Goal: Navigation & Orientation: Find specific page/section

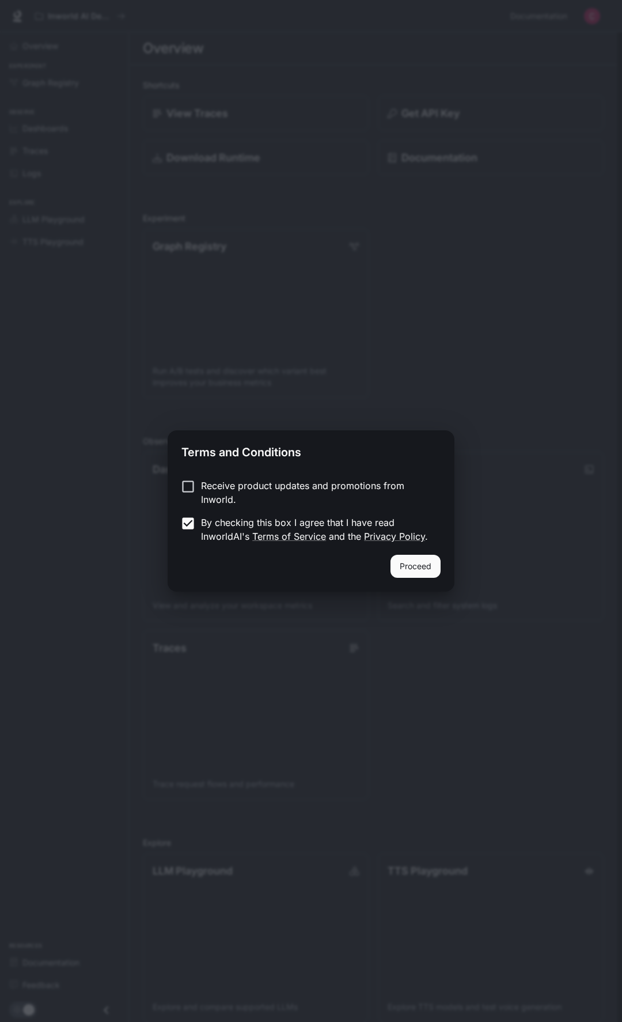
click at [430, 549] on div "Receive product updates and promotions from Inworld. By checking this box I agr…" at bounding box center [311, 511] width 287 height 85
click at [426, 557] on button "Proceed" at bounding box center [415, 566] width 50 height 23
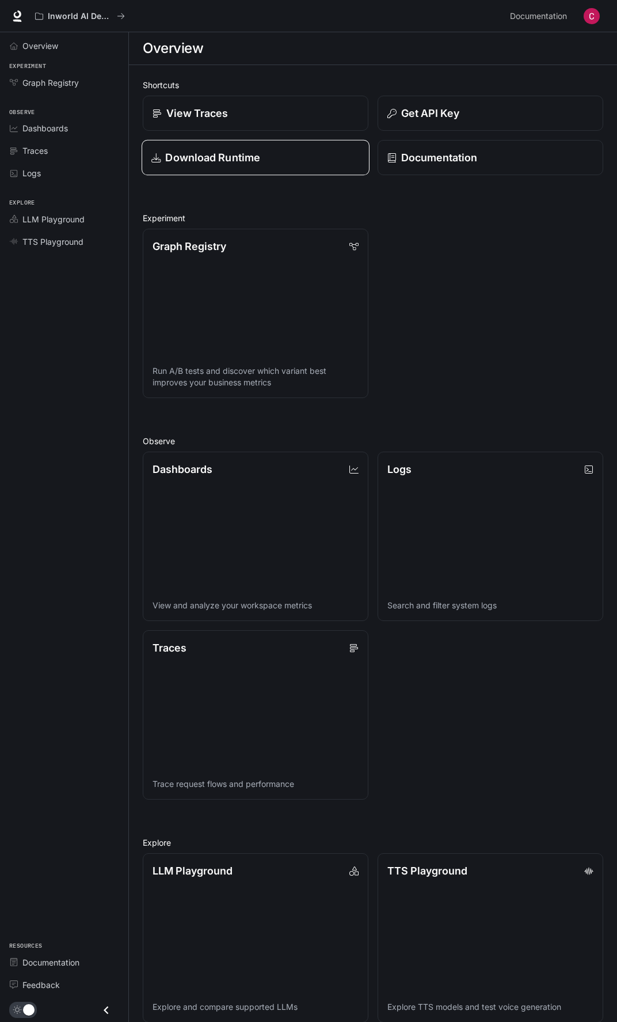
click at [210, 161] on p "Download Runtime" at bounding box center [212, 158] width 95 height 16
click at [597, 16] on img "button" at bounding box center [592, 16] width 16 height 16
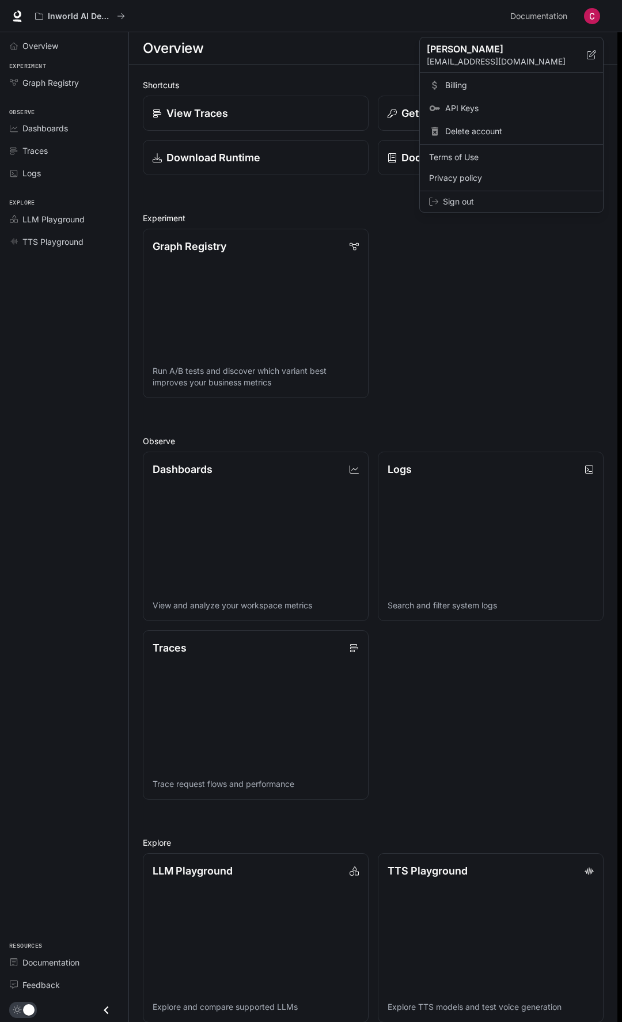
click at [452, 264] on div at bounding box center [311, 511] width 622 height 1022
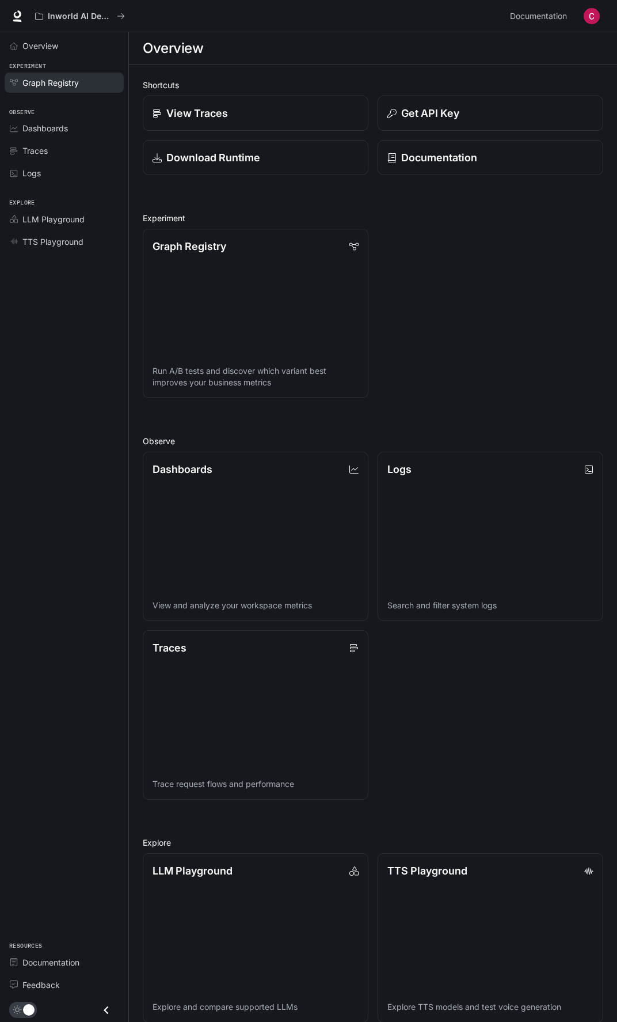
click at [66, 84] on span "Graph Registry" at bounding box center [50, 83] width 56 height 12
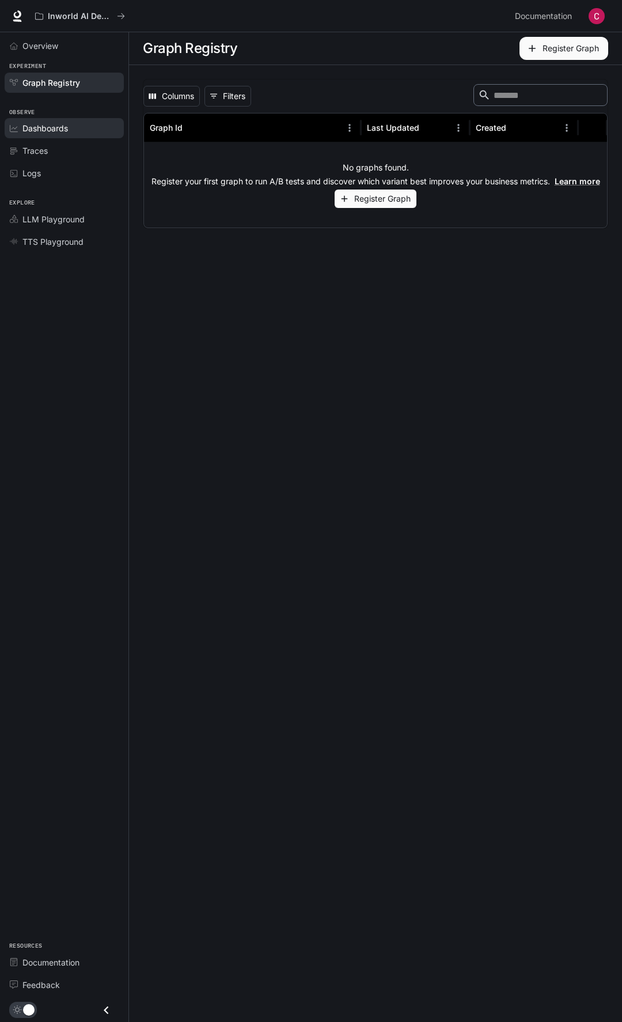
click at [51, 124] on span "Dashboards" at bounding box center [44, 128] width 45 height 12
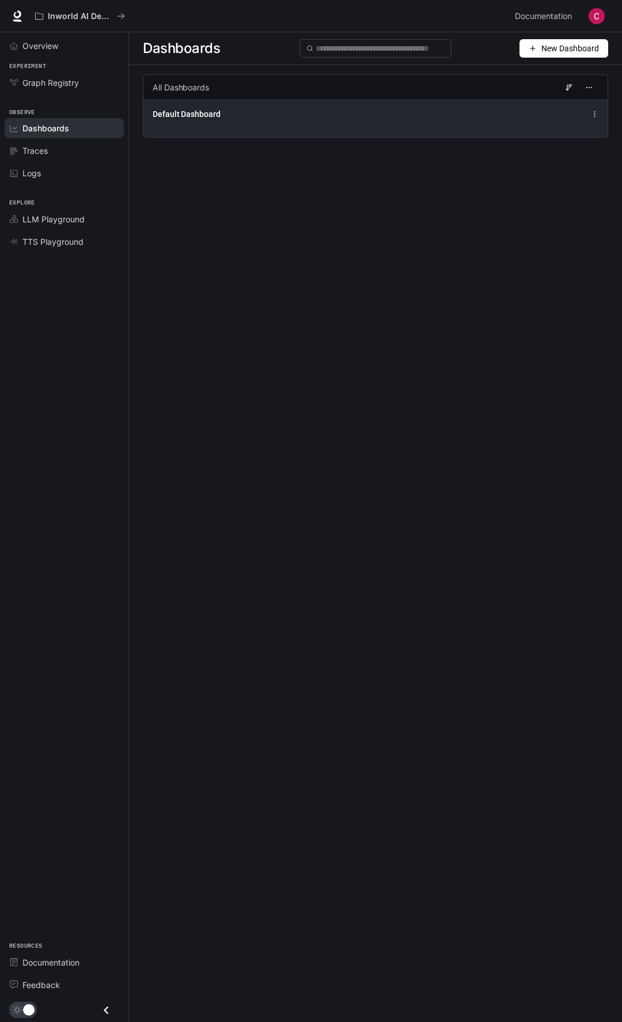
click at [189, 117] on span "Default Dashboard" at bounding box center [187, 114] width 68 height 12
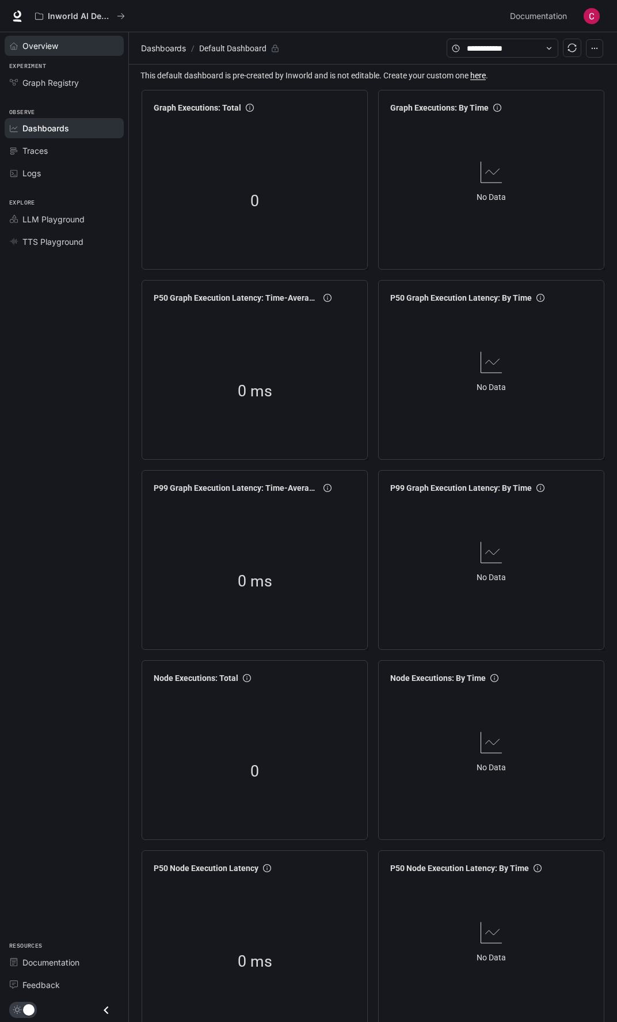
click at [44, 41] on span "Overview" at bounding box center [40, 46] width 36 height 12
